Goal: Find specific page/section: Find specific page/section

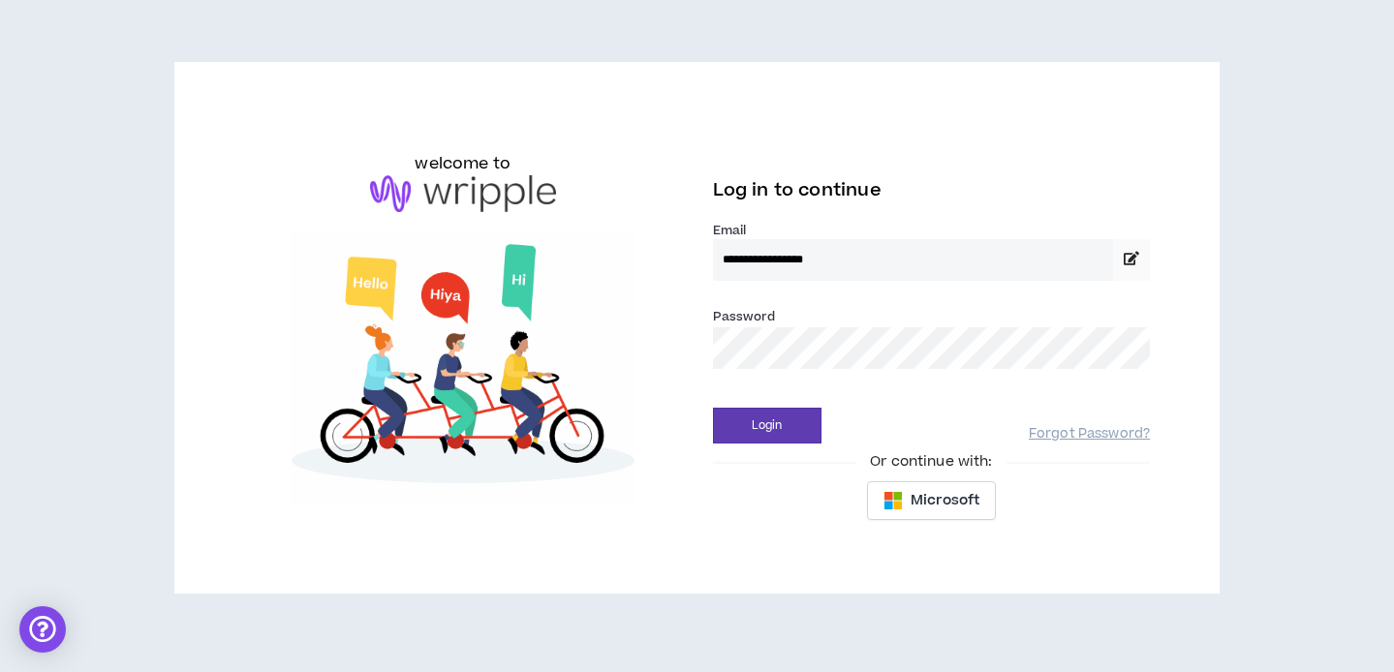
click at [713, 408] on button "Login" at bounding box center [767, 426] width 108 height 36
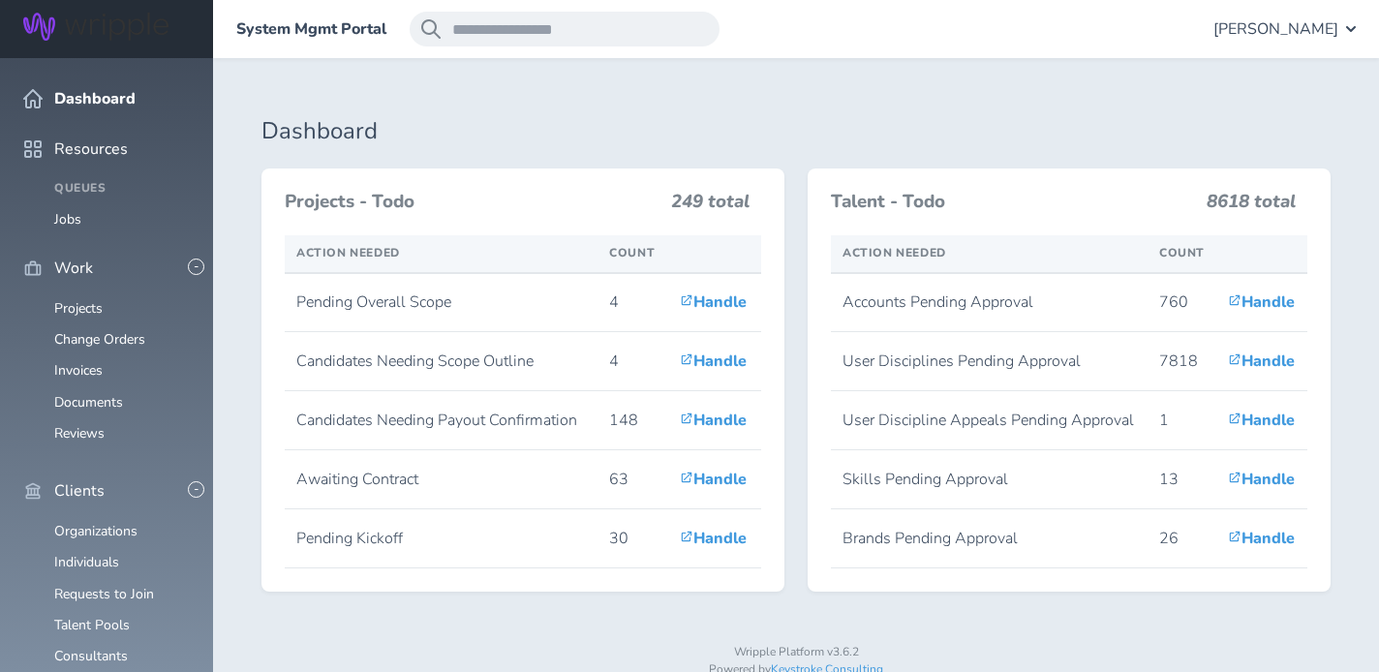
scroll to position [351, 0]
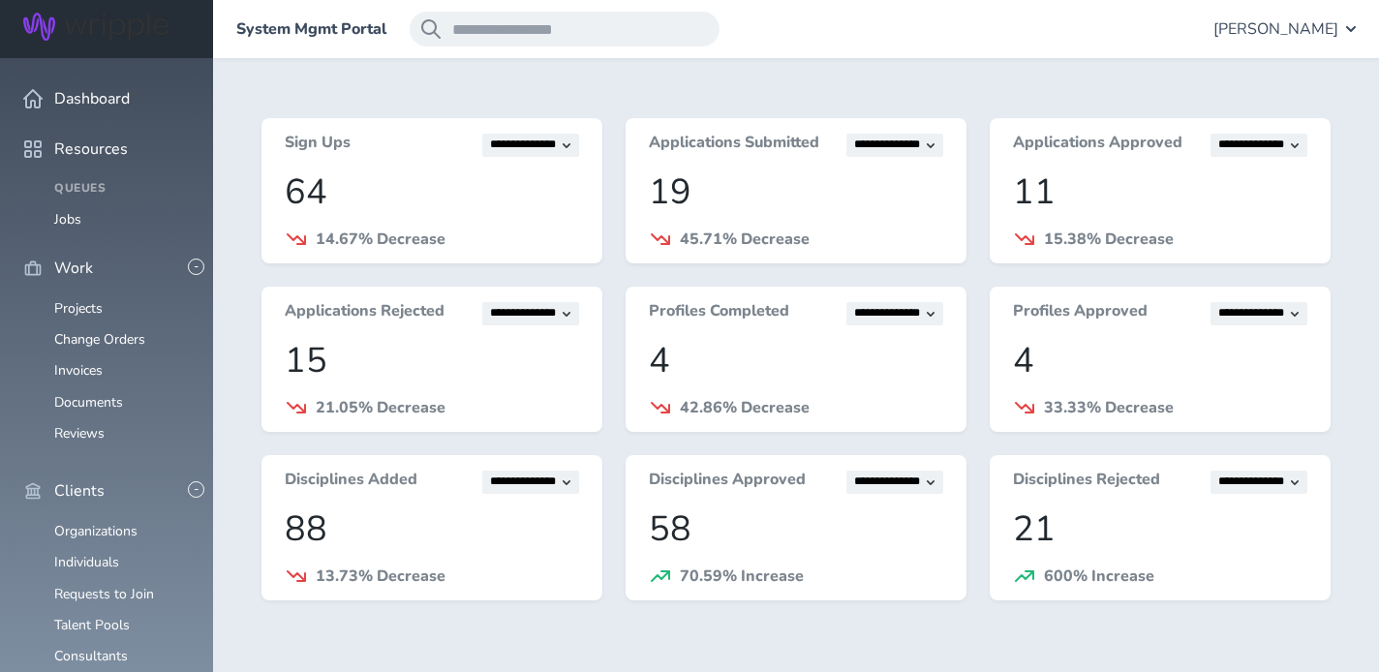
scroll to position [360, 0]
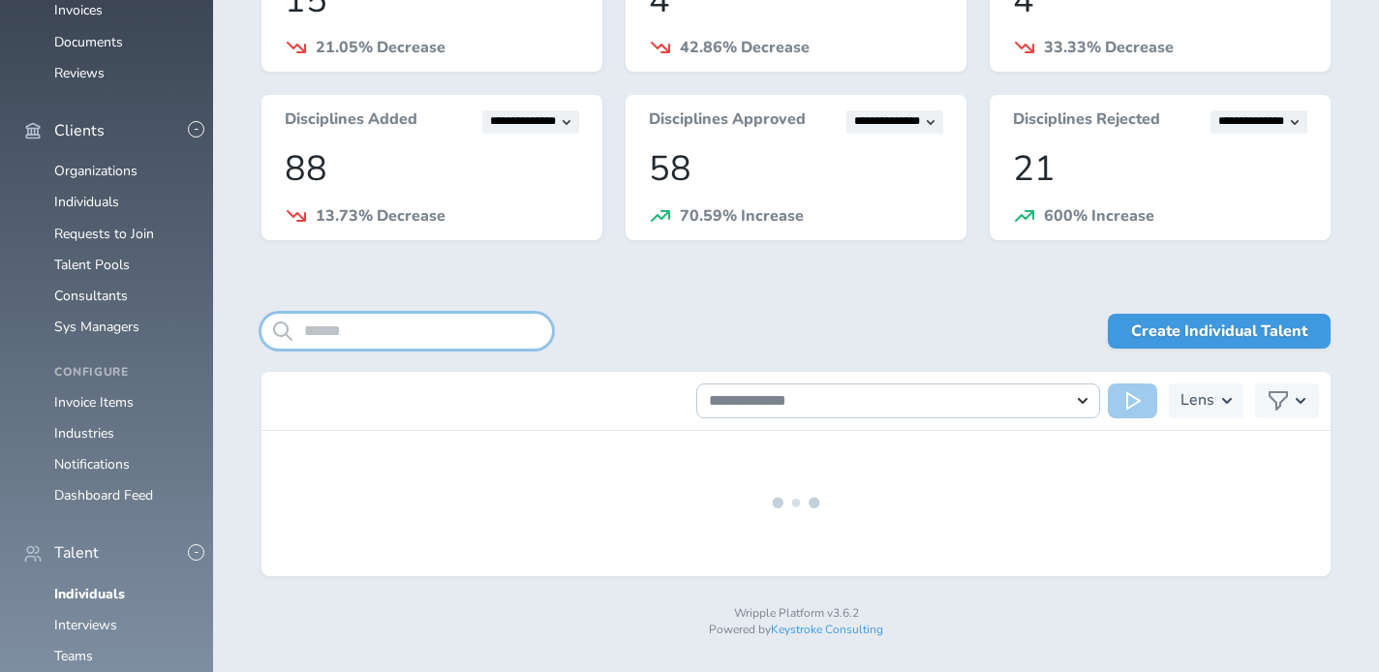
click at [476, 331] on input "search" at bounding box center [407, 331] width 291 height 35
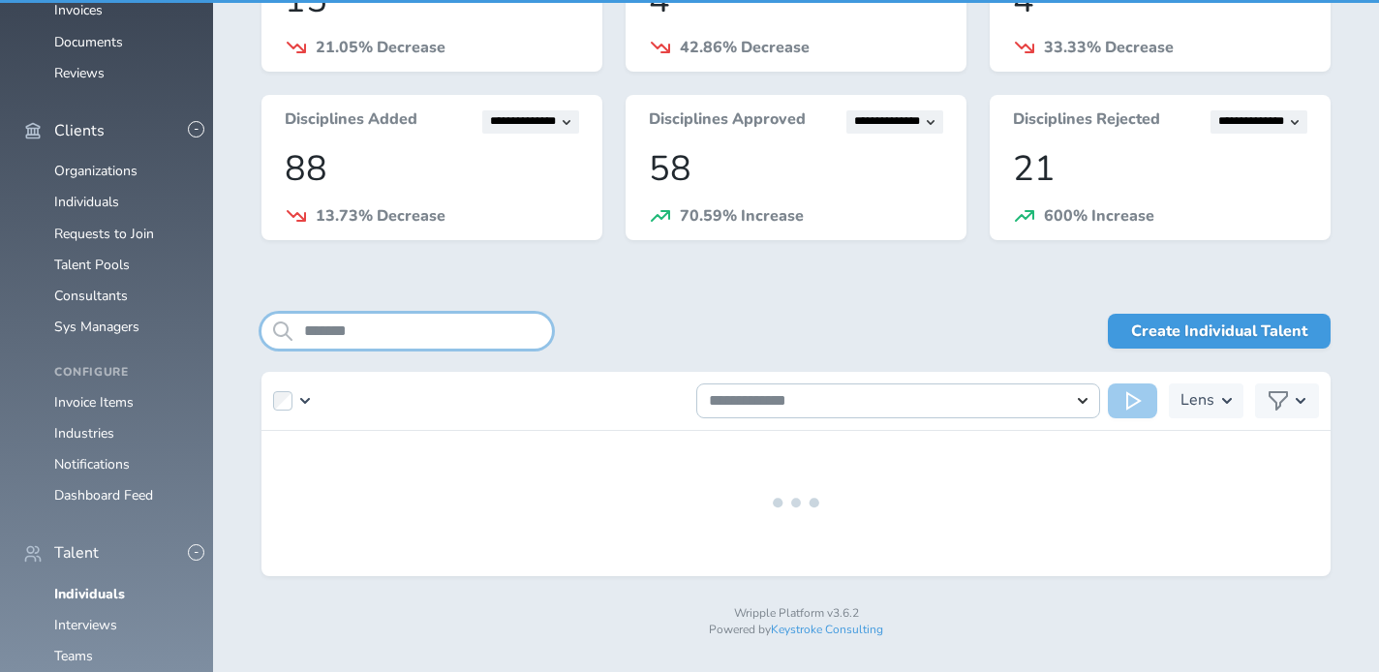
type input "*"
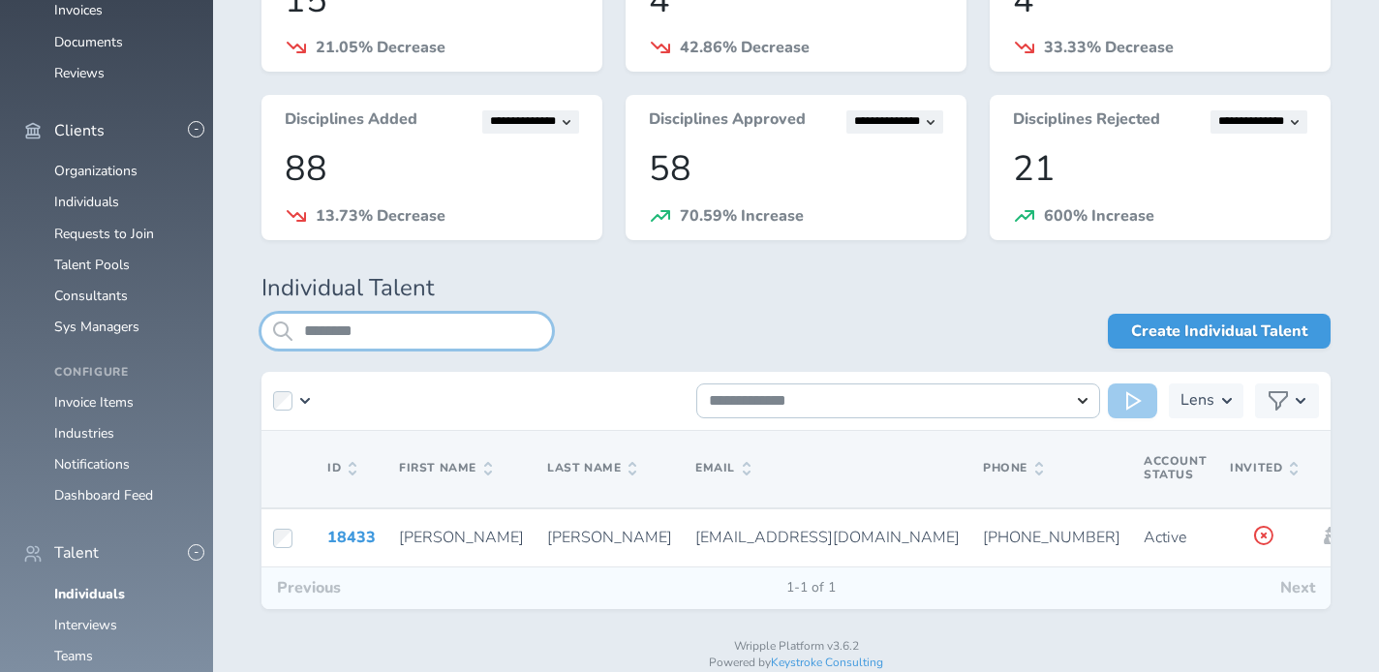
scroll to position [365, 0]
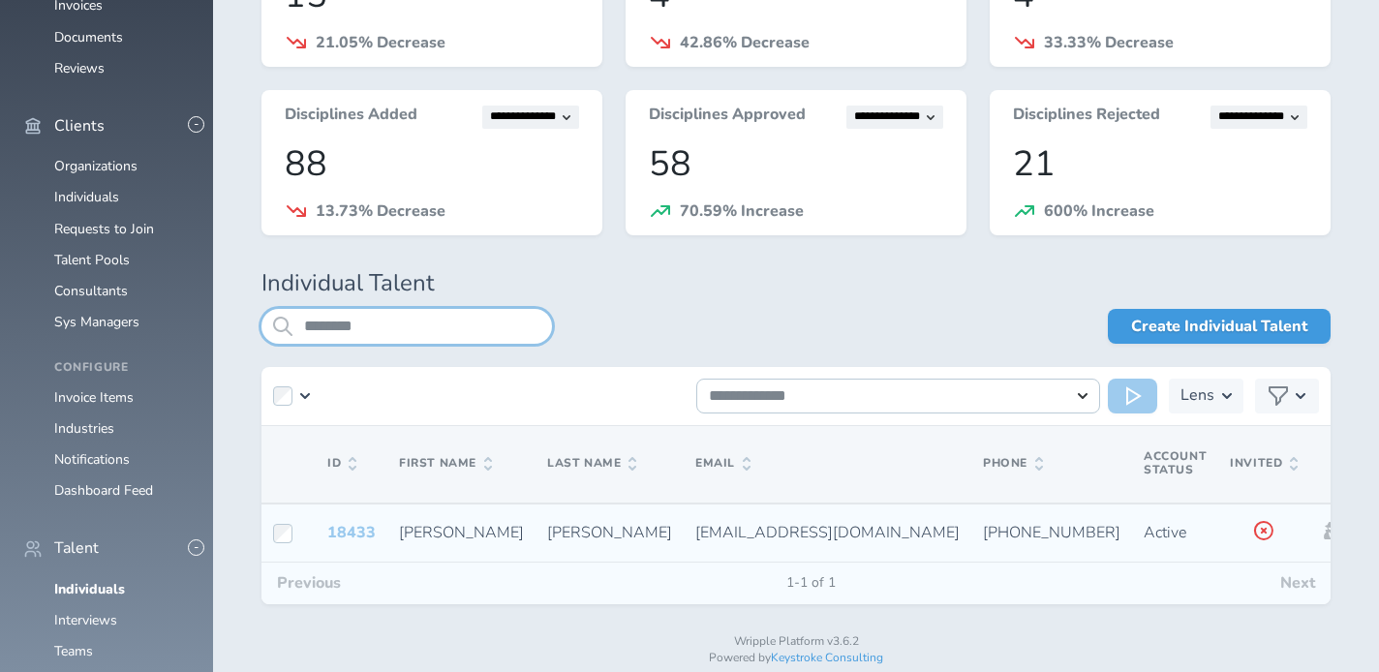
type input "********"
click at [355, 530] on link "18433" at bounding box center [351, 532] width 48 height 21
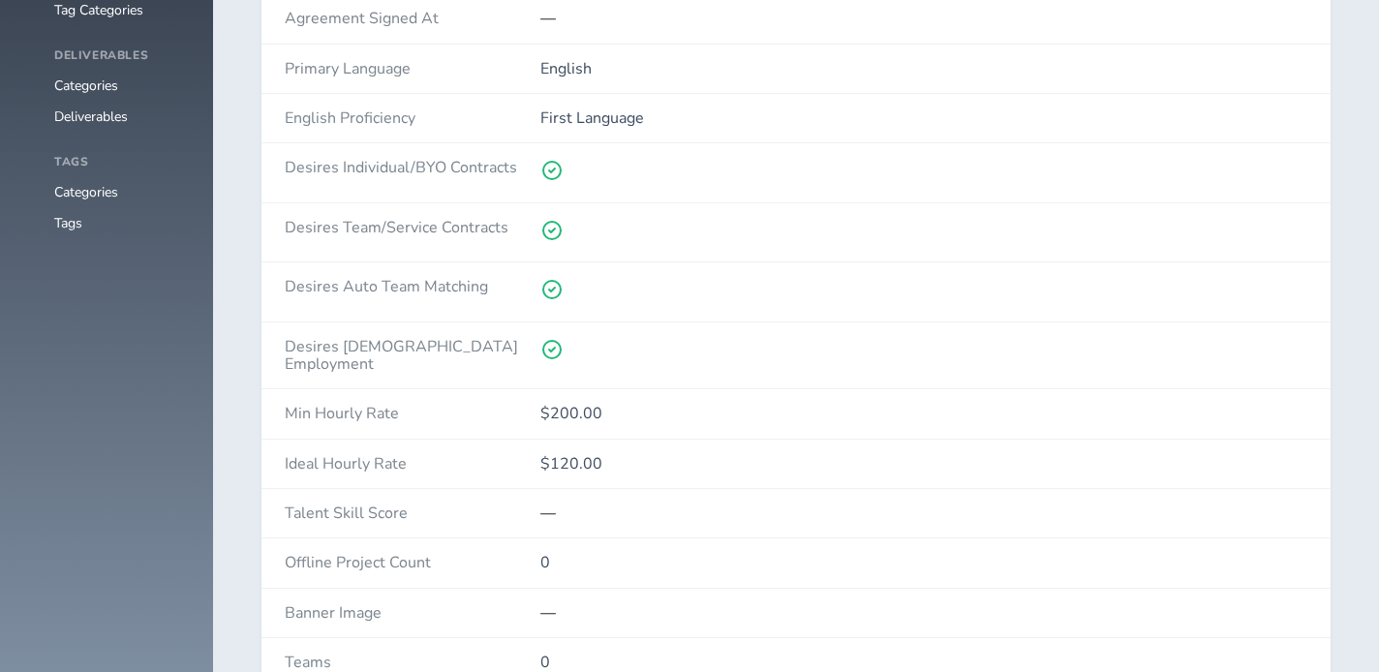
scroll to position [3018, 0]
